Goal: Entertainment & Leisure: Consume media (video, audio)

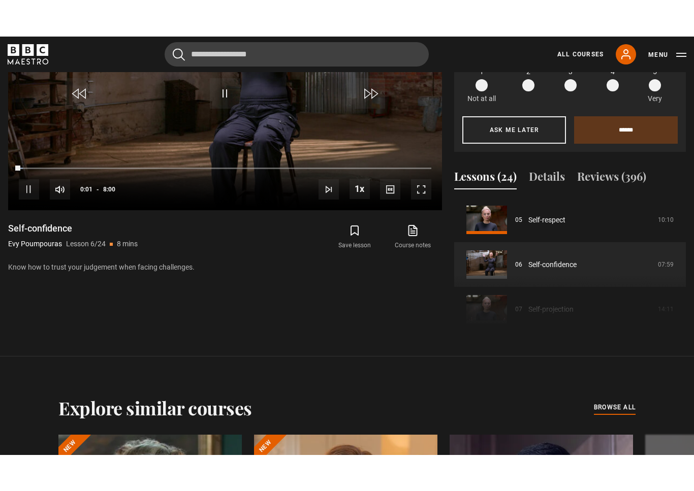
scroll to position [12, 0]
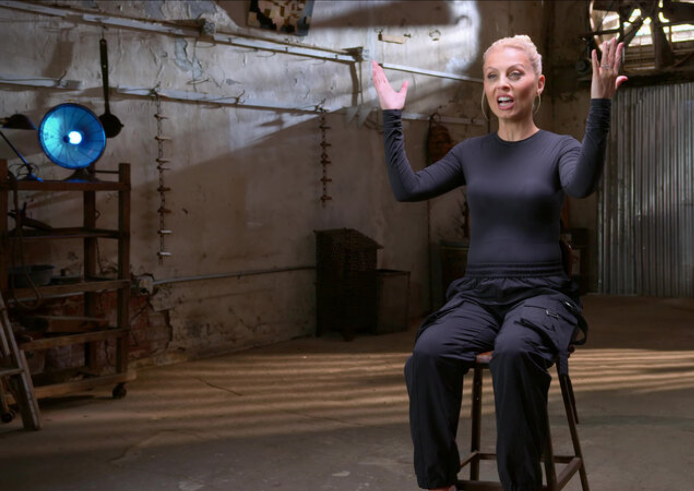
click at [239, 277] on video-js "Video Player is loading. Play Lesson Self-confidence 10s Skip Back 10 seconds P…" at bounding box center [347, 245] width 694 height 491
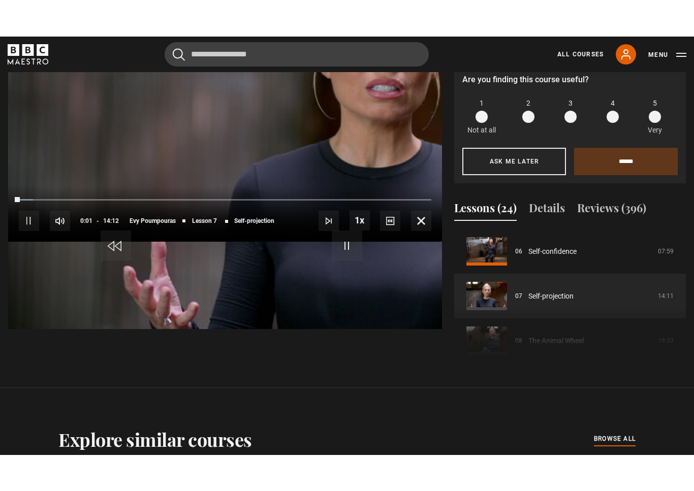
scroll to position [12, 0]
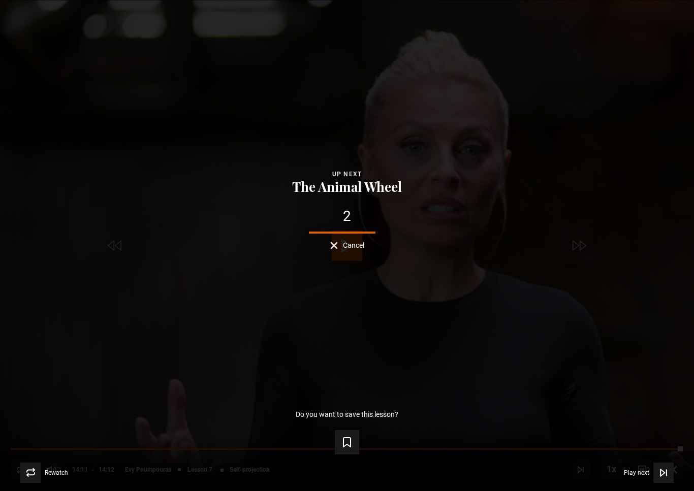
click at [392, 201] on div "Up next The Animal Wheel 2 Cancel" at bounding box center [346, 209] width 661 height 80
click at [532, 294] on div "Lesson Completed Up next The Animal Wheel 1 Cancel Do you want to save this les…" at bounding box center [347, 245] width 694 height 491
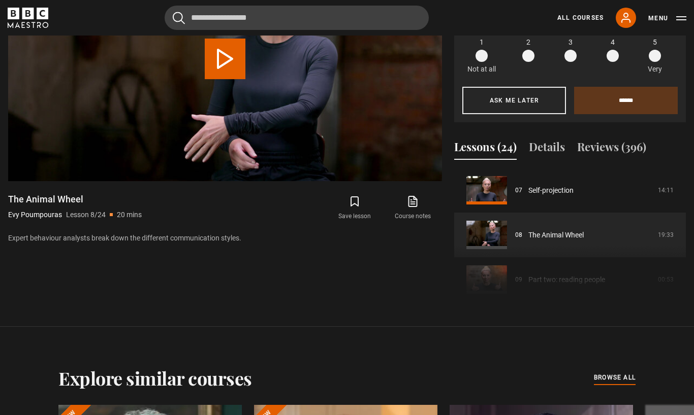
scroll to position [532, 0]
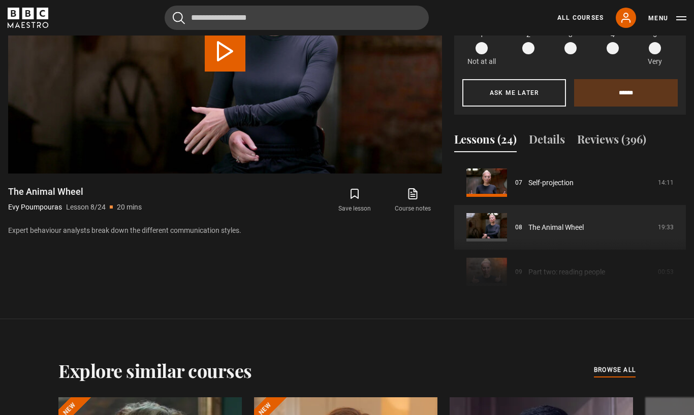
click at [530, 299] on div "Course trailer 01 Introduction 05:01 02 Part one: understanding you 02:30 03 Se…" at bounding box center [570, 229] width 232 height 138
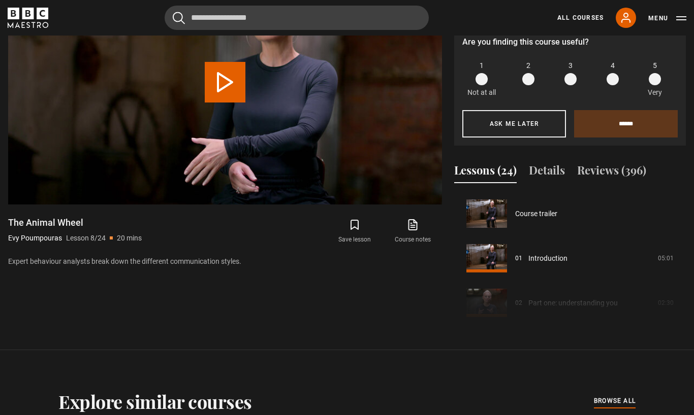
scroll to position [0, 0]
